Goal: Check status: Check status

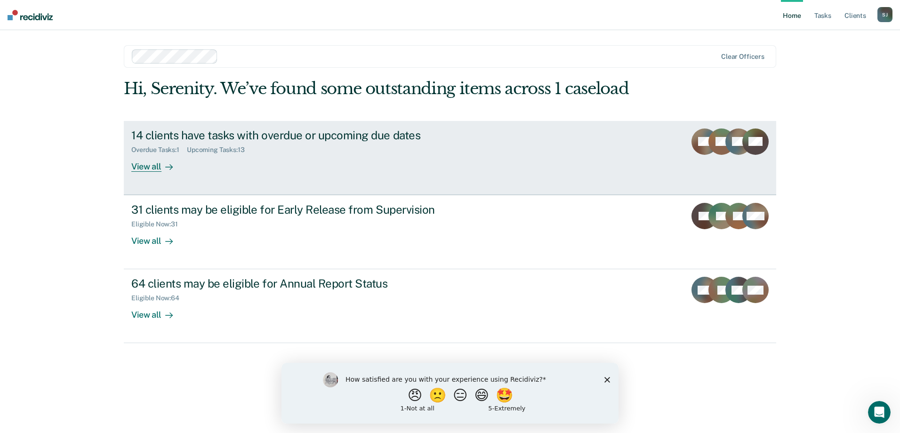
click at [157, 166] on div "View all" at bounding box center [157, 162] width 53 height 18
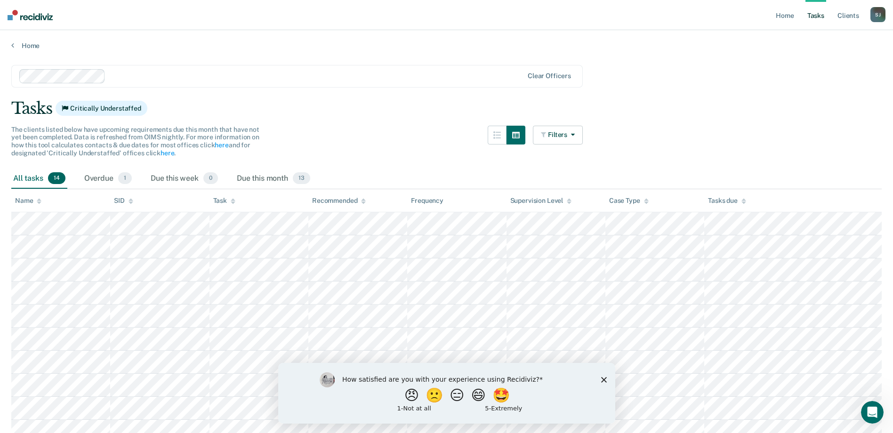
click at [27, 40] on div "Home" at bounding box center [446, 40] width 893 height 20
click at [27, 47] on link "Home" at bounding box center [446, 45] width 870 height 8
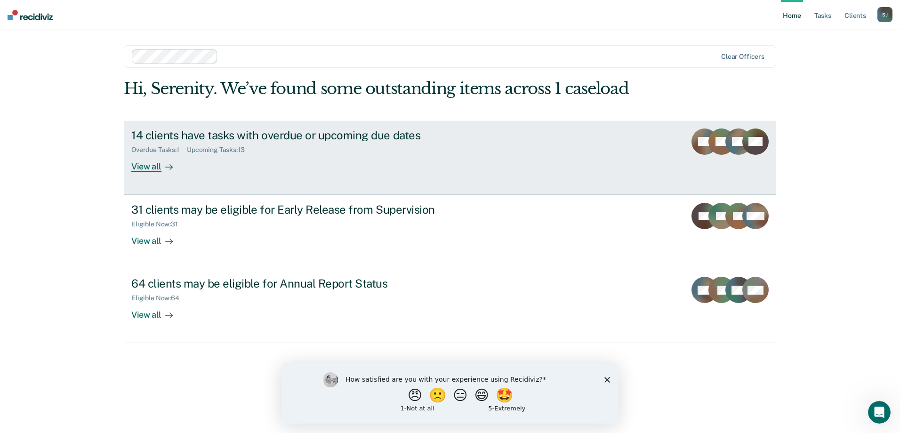
click at [159, 167] on div "View all" at bounding box center [157, 162] width 53 height 18
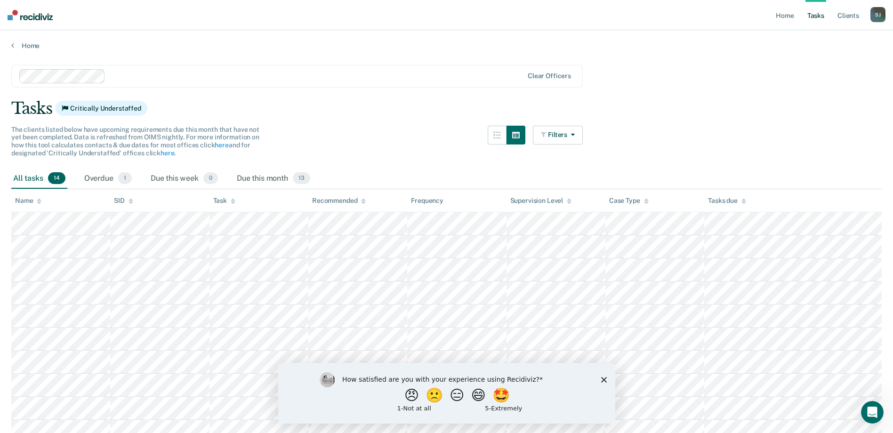
click at [31, 52] on main "Clear officers Tasks Critically Understaffed The clients listed below have upco…" at bounding box center [446, 310] width 893 height 520
click at [29, 45] on link "Home" at bounding box center [446, 45] width 870 height 8
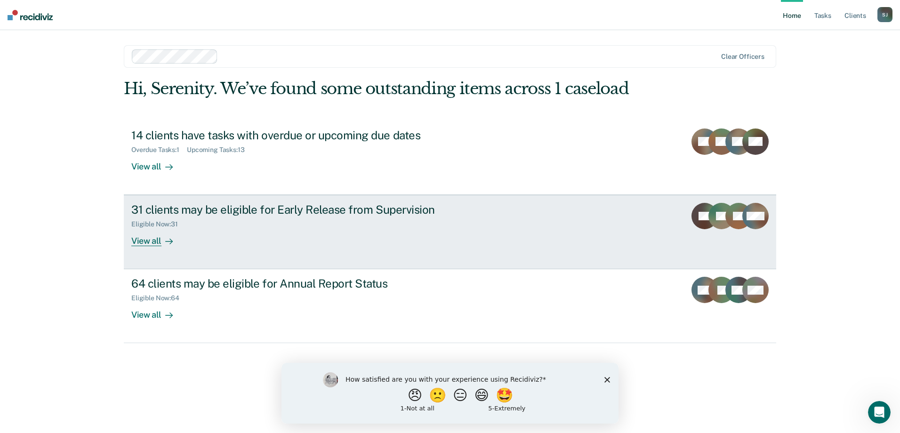
click at [171, 242] on icon at bounding box center [171, 241] width 2 height 5
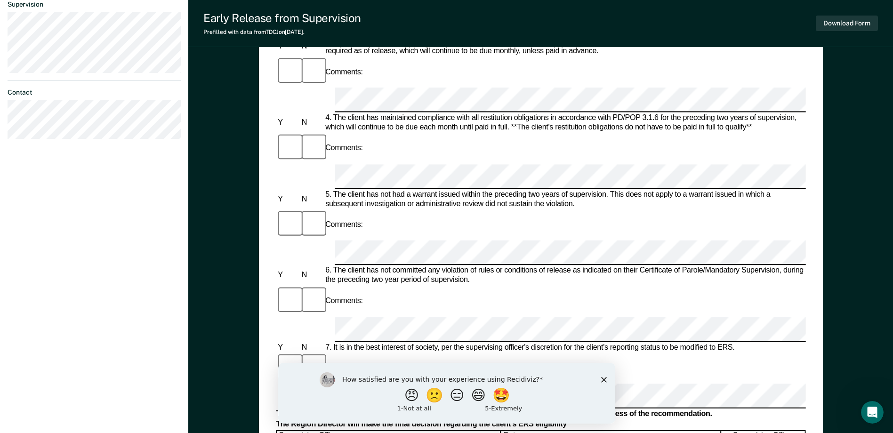
scroll to position [47, 0]
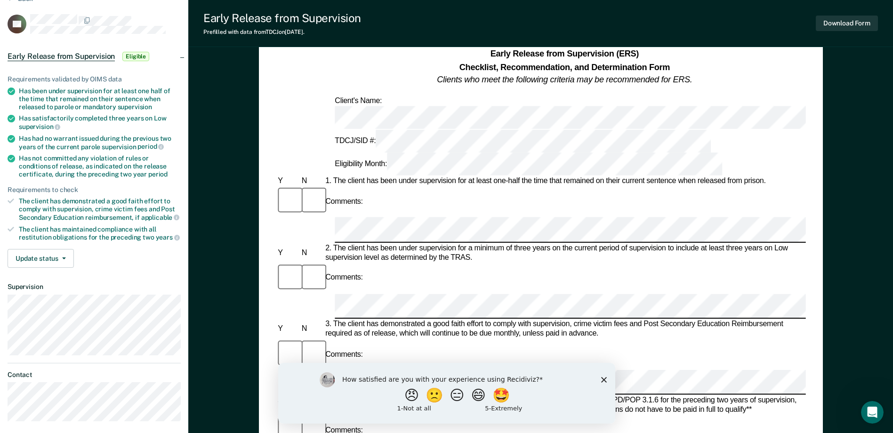
click at [605, 379] on icon "Close survey" at bounding box center [604, 380] width 6 height 6
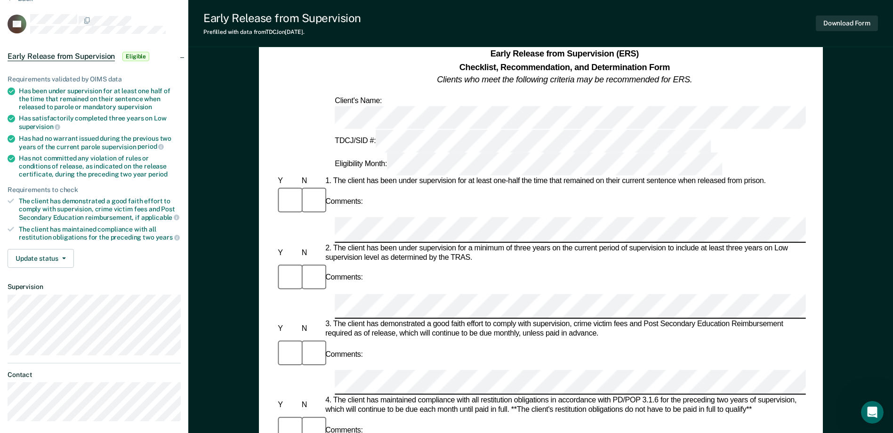
click at [165, 57] on div "Early Release from Supervision Eligible" at bounding box center [94, 56] width 188 height 30
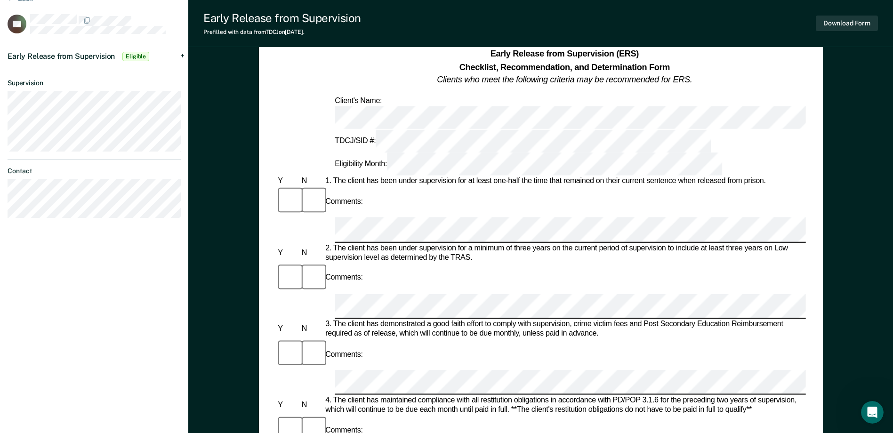
click at [165, 57] on div "Early Release from Supervision Eligible" at bounding box center [94, 56] width 188 height 30
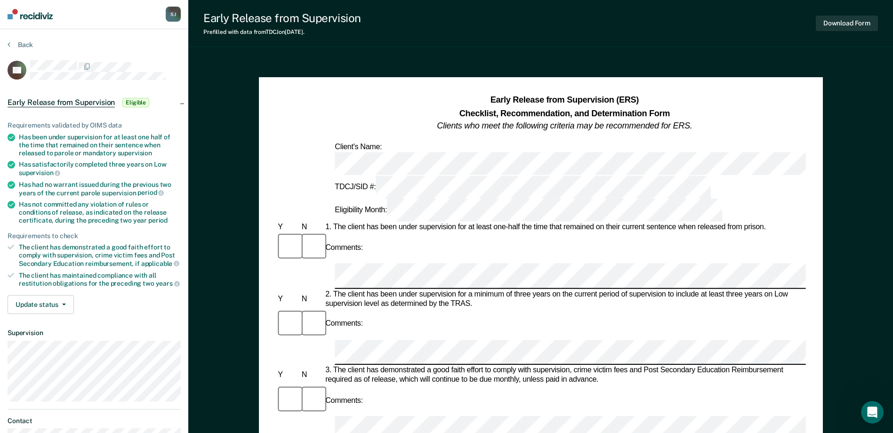
scroll to position [0, 0]
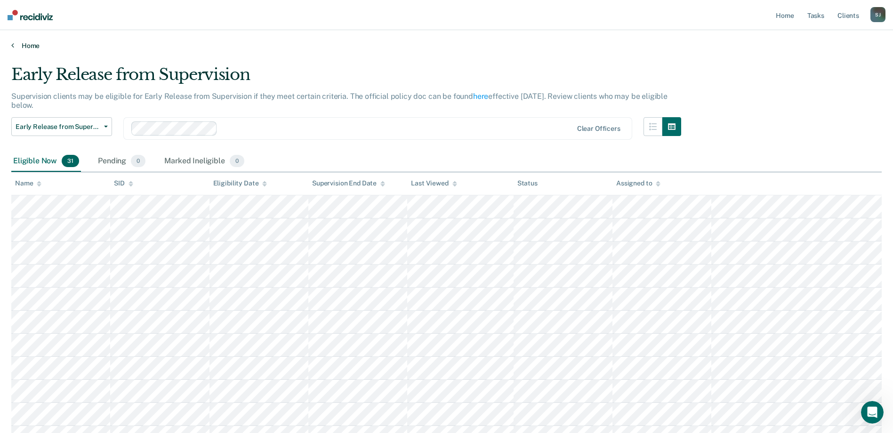
click at [26, 48] on link "Home" at bounding box center [446, 45] width 870 height 8
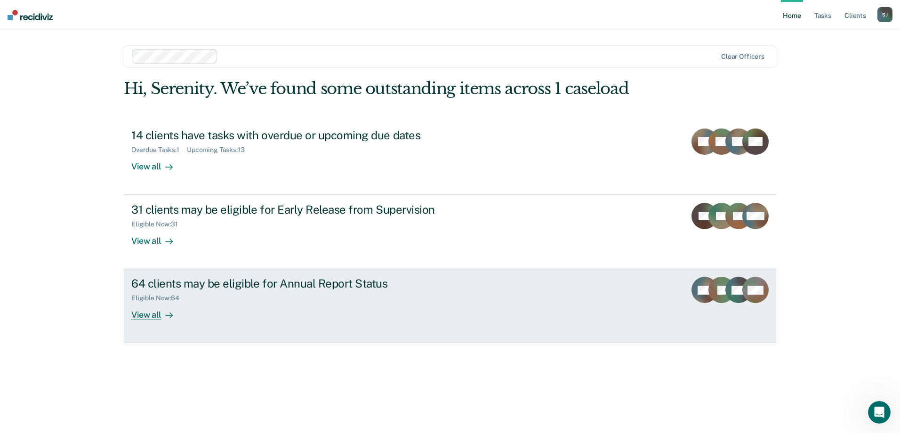
click at [158, 312] on div "View all" at bounding box center [157, 311] width 53 height 18
